Goal: Navigation & Orientation: Find specific page/section

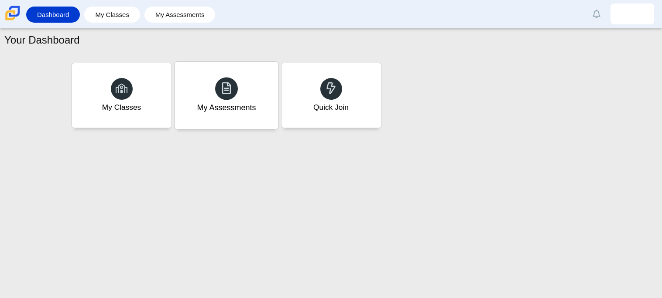
click at [199, 86] on div "My Assessments" at bounding box center [225, 95] width 103 height 67
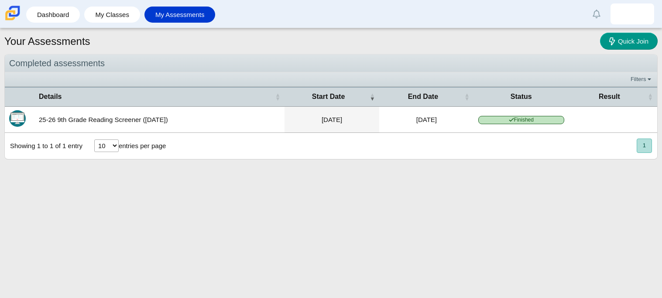
click at [99, 147] on select "10 25 50 100" at bounding box center [106, 146] width 24 height 13
click at [109, 145] on select "10 25 50 100" at bounding box center [106, 146] width 24 height 13
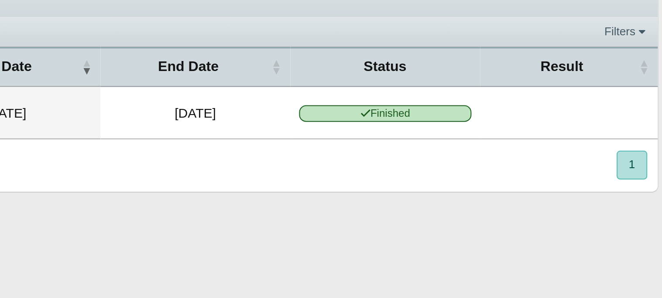
click at [646, 149] on button "1" at bounding box center [643, 146] width 15 height 14
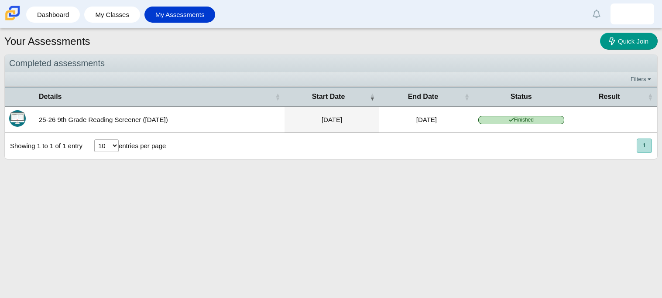
click at [642, 147] on button "1" at bounding box center [643, 146] width 15 height 14
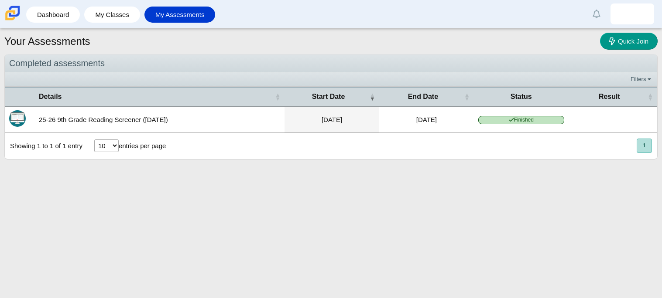
click at [642, 147] on button "1" at bounding box center [643, 146] width 15 height 14
click at [642, 145] on button "1" at bounding box center [643, 146] width 15 height 14
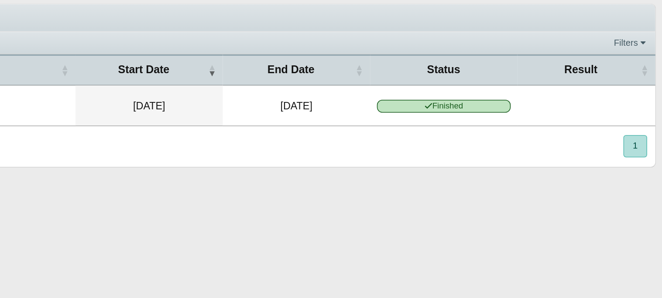
click at [626, 145] on div "Showing 1 to 1 of 1 entry 10 25 50 100 entries per page « Prev 1 Next »" at bounding box center [331, 146] width 652 height 26
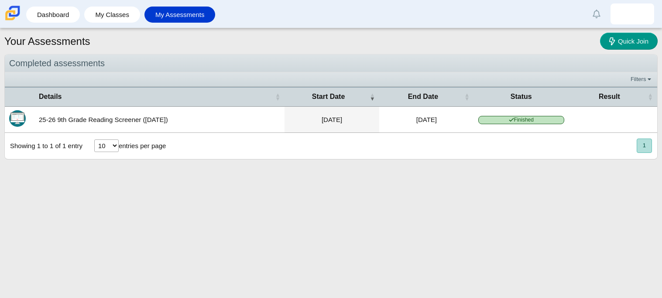
click at [644, 146] on button "1" at bounding box center [643, 146] width 15 height 14
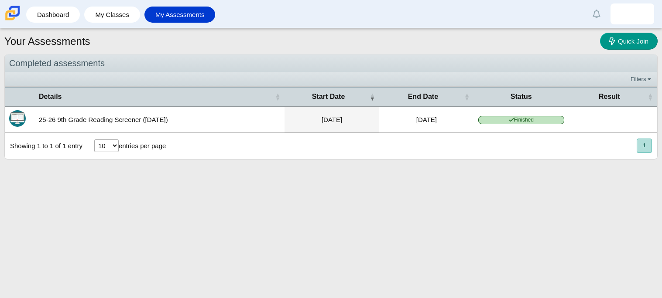
click at [644, 146] on button "1" at bounding box center [643, 146] width 15 height 14
click at [11, 10] on img at bounding box center [12, 13] width 18 height 18
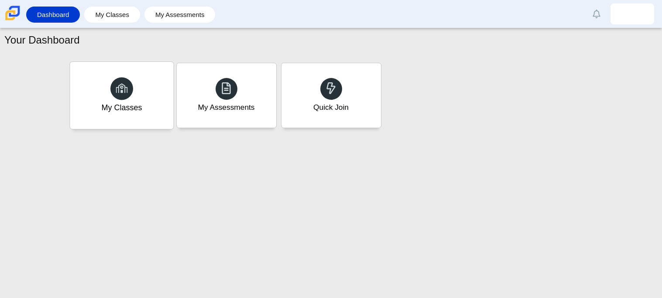
click at [116, 81] on div at bounding box center [121, 88] width 23 height 23
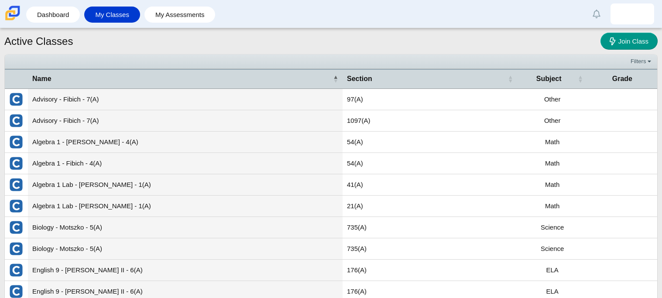
click at [14, 8] on img at bounding box center [12, 13] width 18 height 18
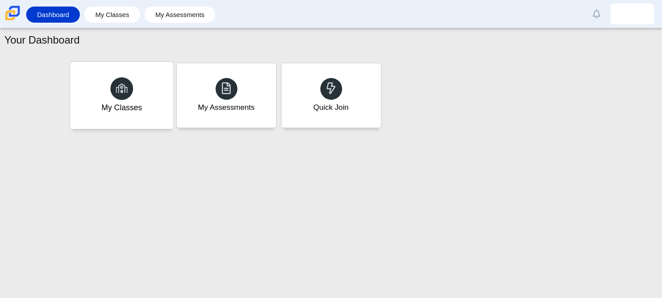
click at [112, 96] on div "My Classes" at bounding box center [121, 95] width 103 height 67
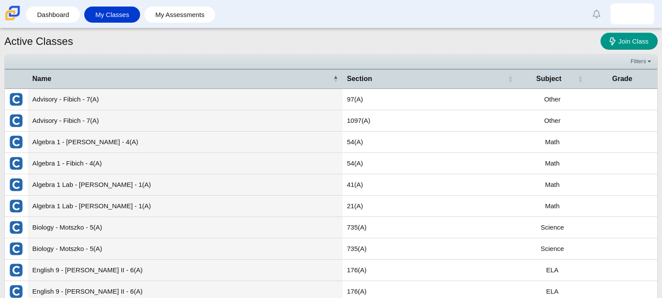
scroll to position [49, 0]
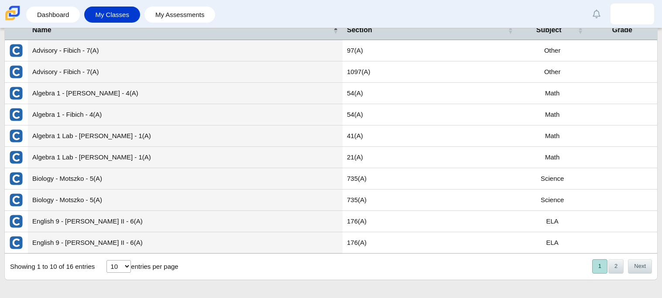
click at [607, 270] on nav "« Prev 1 2 Next »" at bounding box center [621, 267] width 61 height 14
click at [613, 269] on button "2" at bounding box center [615, 267] width 15 height 14
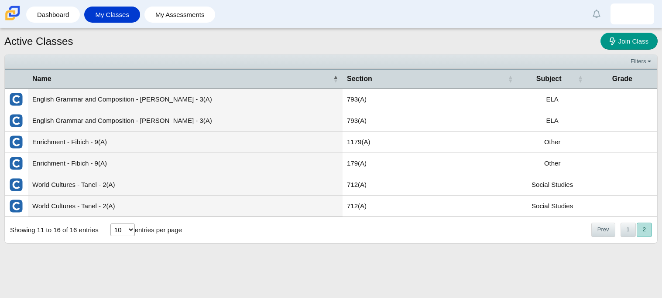
scroll to position [0, 0]
click at [607, 235] on button "Prev" at bounding box center [603, 230] width 24 height 14
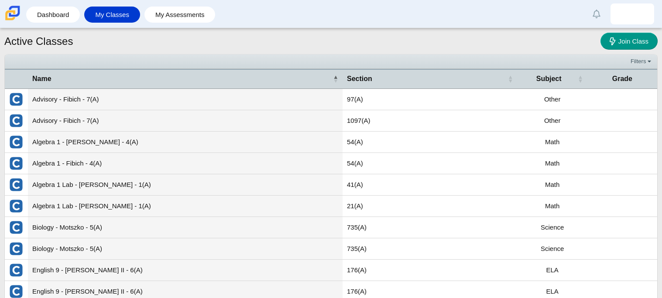
click at [8, 17] on img at bounding box center [12, 13] width 18 height 18
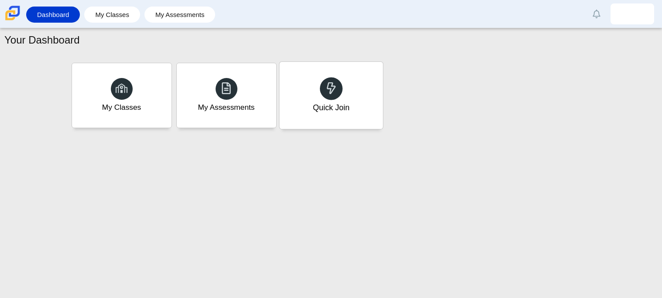
click at [314, 110] on div "Quick Join" at bounding box center [330, 107] width 37 height 11
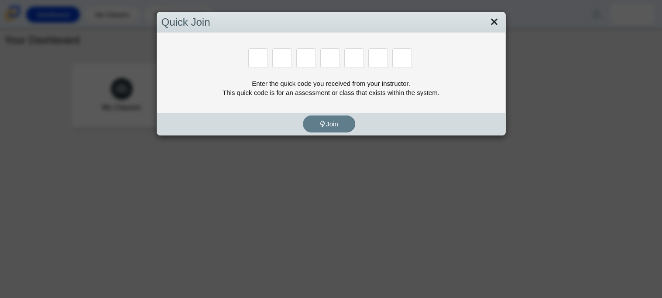
click at [498, 19] on link "Close" at bounding box center [494, 22] width 14 height 15
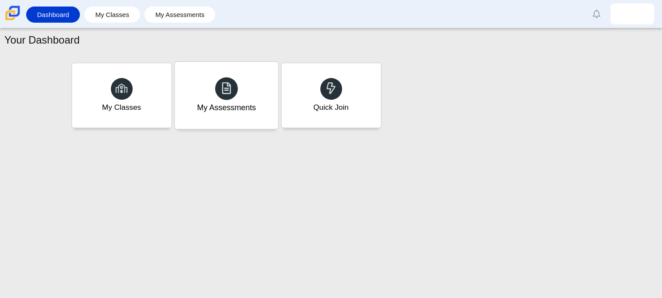
click at [263, 116] on div "My Assessments" at bounding box center [225, 95] width 103 height 67
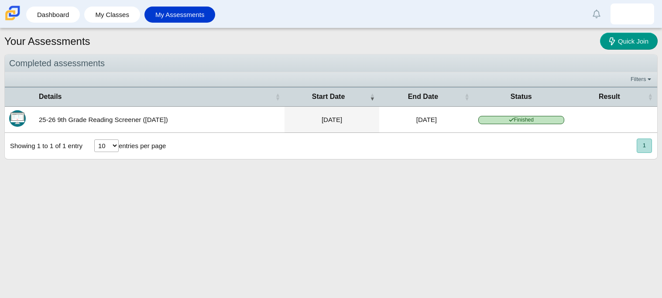
click at [7, 14] on img at bounding box center [12, 13] width 18 height 18
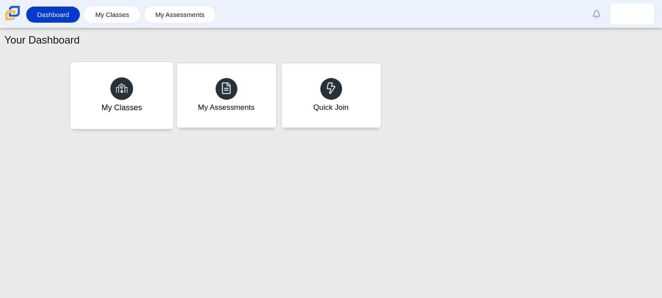
click at [153, 94] on div "My Classes" at bounding box center [121, 95] width 103 height 67
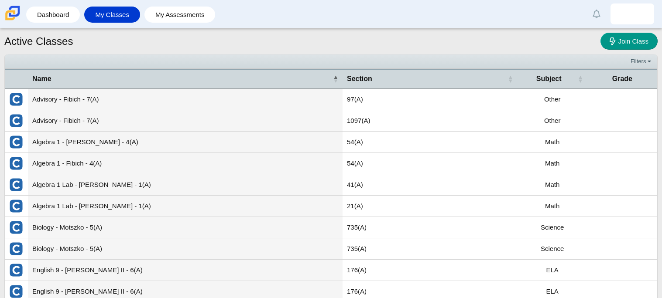
click at [661, 10] on div "Dashboard My Classes My Assessments Alerts Loading… Show all [PERSON_NAME] Pref…" at bounding box center [331, 14] width 662 height 28
